Goal: Task Accomplishment & Management: Manage account settings

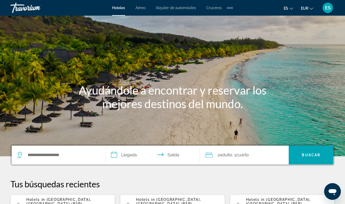
click at [197, 60] on div "Main content" at bounding box center [172, 78] width 345 height 156
click at [328, 7] on span "ES" at bounding box center [328, 7] width 6 height 5
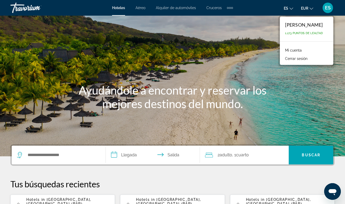
click at [291, 49] on link "Mi cuenta" at bounding box center [294, 50] width 22 height 7
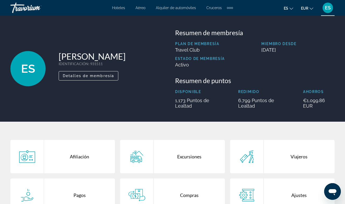
click at [286, 77] on h3 "Resumen de puntos" at bounding box center [255, 81] width 160 height 8
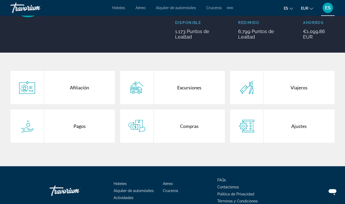
scroll to position [83, 0]
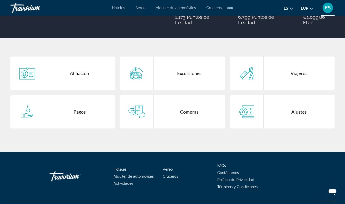
click at [188, 112] on div "Compras" at bounding box center [189, 111] width 71 height 33
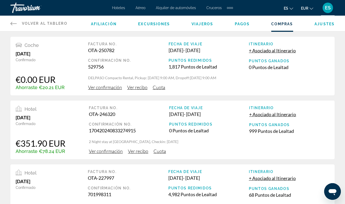
click at [269, 139] on div "Factura no. OTA-246320 Confirmación No. 170420240833274915 Fecha de viaje [DATE…" at bounding box center [209, 122] width 241 height 33
click at [327, 23] on span "Ajustes" at bounding box center [325, 24] width 20 height 4
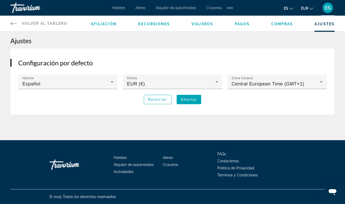
click at [238, 23] on span "Pagos" at bounding box center [242, 24] width 15 height 4
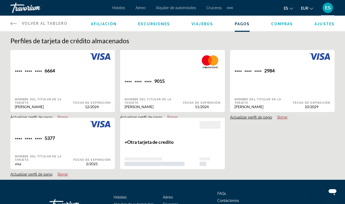
click at [201, 23] on span "Viajeros" at bounding box center [203, 24] width 22 height 4
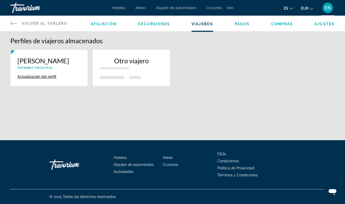
click at [163, 23] on span "Excursiones" at bounding box center [154, 24] width 32 height 4
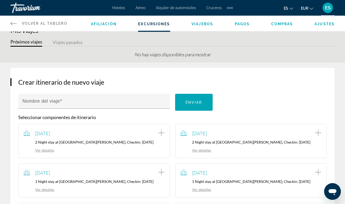
scroll to position [21, 0]
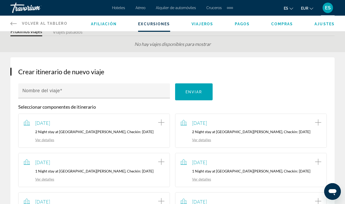
click at [106, 24] on span "Afiliación" at bounding box center [104, 24] width 26 height 4
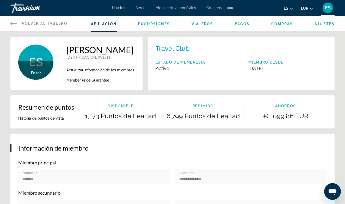
click at [281, 152] on h3 "Información de miembro" at bounding box center [172, 148] width 309 height 8
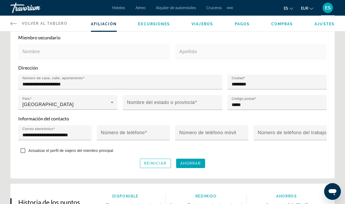
scroll to position [156, 0]
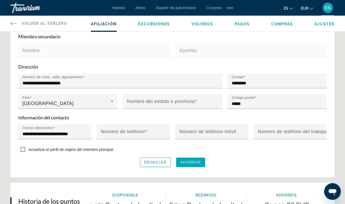
click at [13, 23] on icon "Main content" at bounding box center [13, 23] width 6 height 6
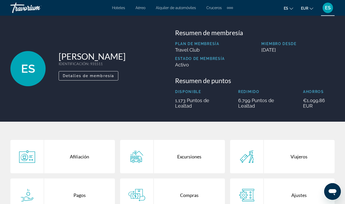
click at [290, 8] on icon "Change language" at bounding box center [292, 9] width 4 height 4
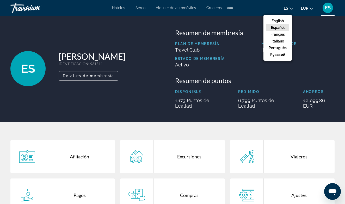
click at [310, 25] on div "ES [PERSON_NAME] IDENTIFICACIÓN : 931511 Miembro secundario Detalles de membres…" at bounding box center [172, 69] width 345 height 106
